Goal: Task Accomplishment & Management: Use online tool/utility

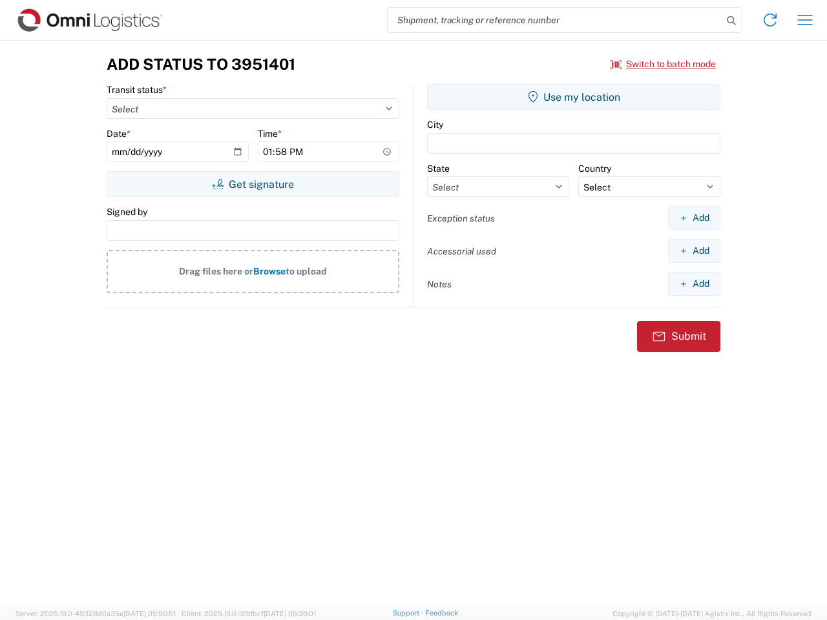
click at [555, 20] on input "search" at bounding box center [555, 20] width 335 height 25
click at [732, 21] on icon at bounding box center [732, 21] width 18 height 18
click at [770, 20] on icon at bounding box center [770, 20] width 21 height 21
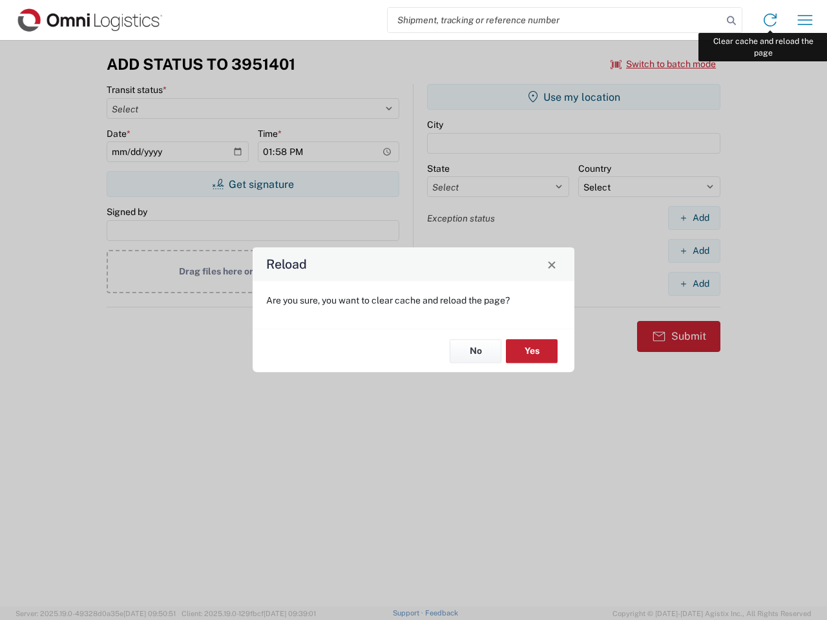
click at [805, 20] on div "Reload Are you sure, you want to clear cache and reload the page? No Yes" at bounding box center [413, 310] width 827 height 620
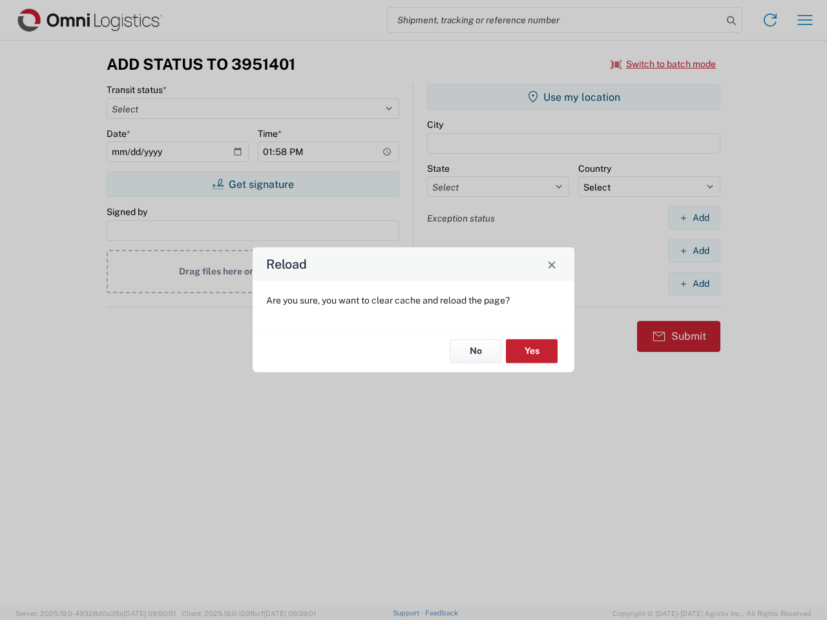
click at [664, 64] on div "Reload Are you sure, you want to clear cache and reload the page? No Yes" at bounding box center [413, 310] width 827 height 620
click at [253, 184] on div "Reload Are you sure, you want to clear cache and reload the page? No Yes" at bounding box center [413, 310] width 827 height 620
click at [574, 97] on div "Reload Are you sure, you want to clear cache and reload the page? No Yes" at bounding box center [413, 310] width 827 height 620
click at [694, 218] on div "Reload Are you sure, you want to clear cache and reload the page? No Yes" at bounding box center [413, 310] width 827 height 620
click at [694, 251] on div "Reload Are you sure, you want to clear cache and reload the page? No Yes" at bounding box center [413, 310] width 827 height 620
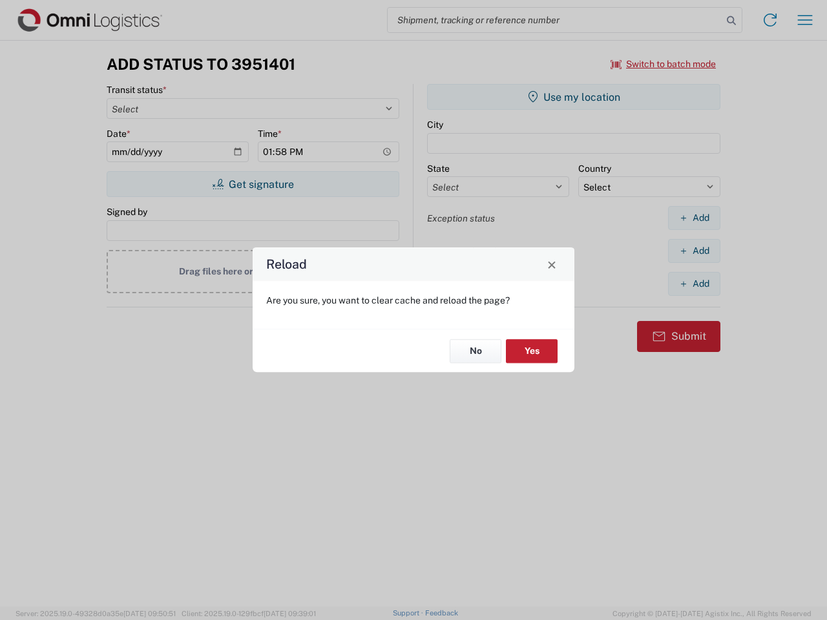
click at [694, 284] on div "Reload Are you sure, you want to clear cache and reload the page? No Yes" at bounding box center [413, 310] width 827 height 620
